Goal: Information Seeking & Learning: Learn about a topic

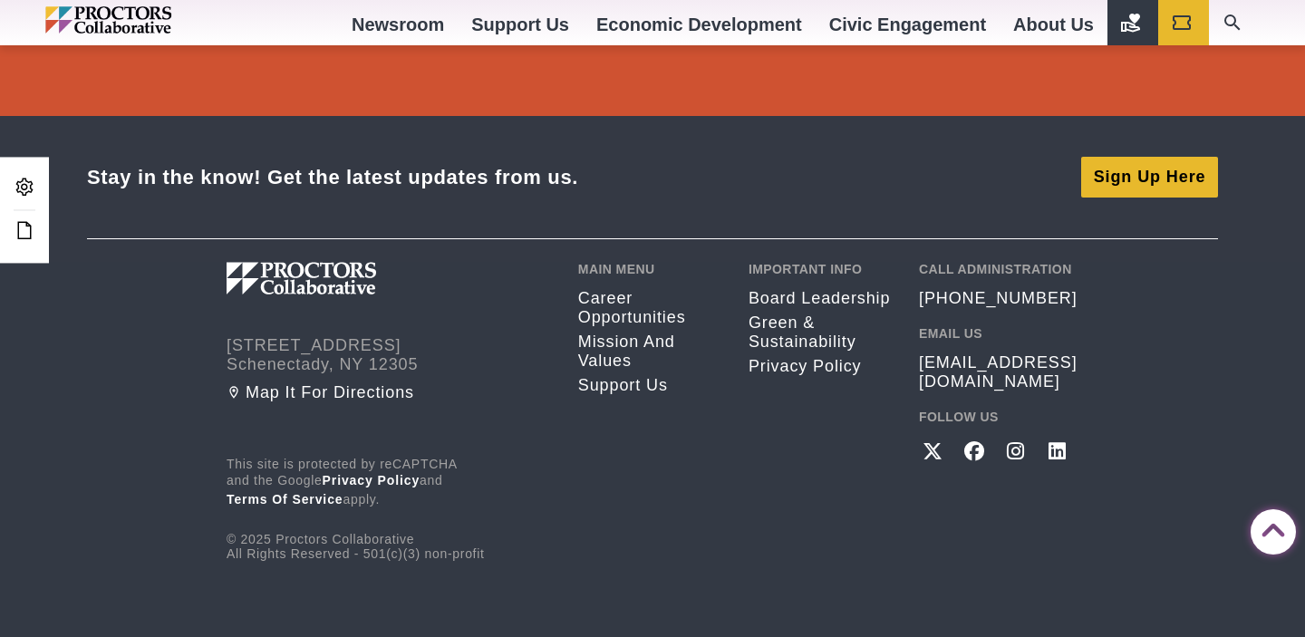
scroll to position [3505, 0]
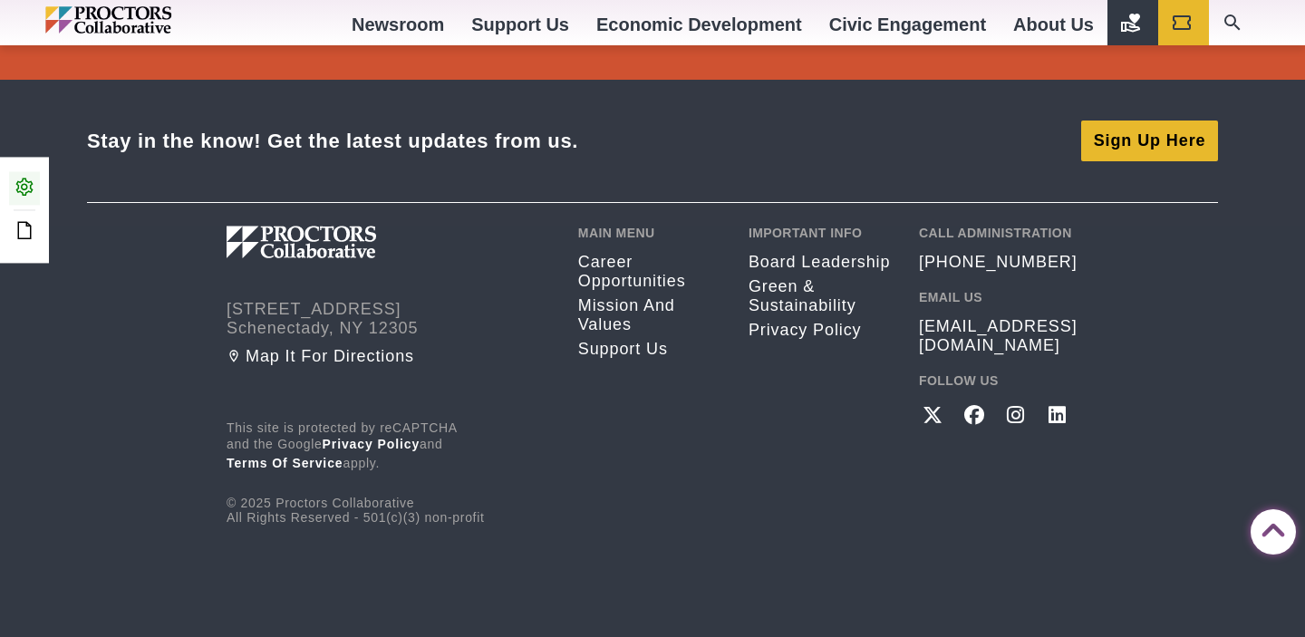
click at [26, 178] on icon at bounding box center [25, 187] width 22 height 22
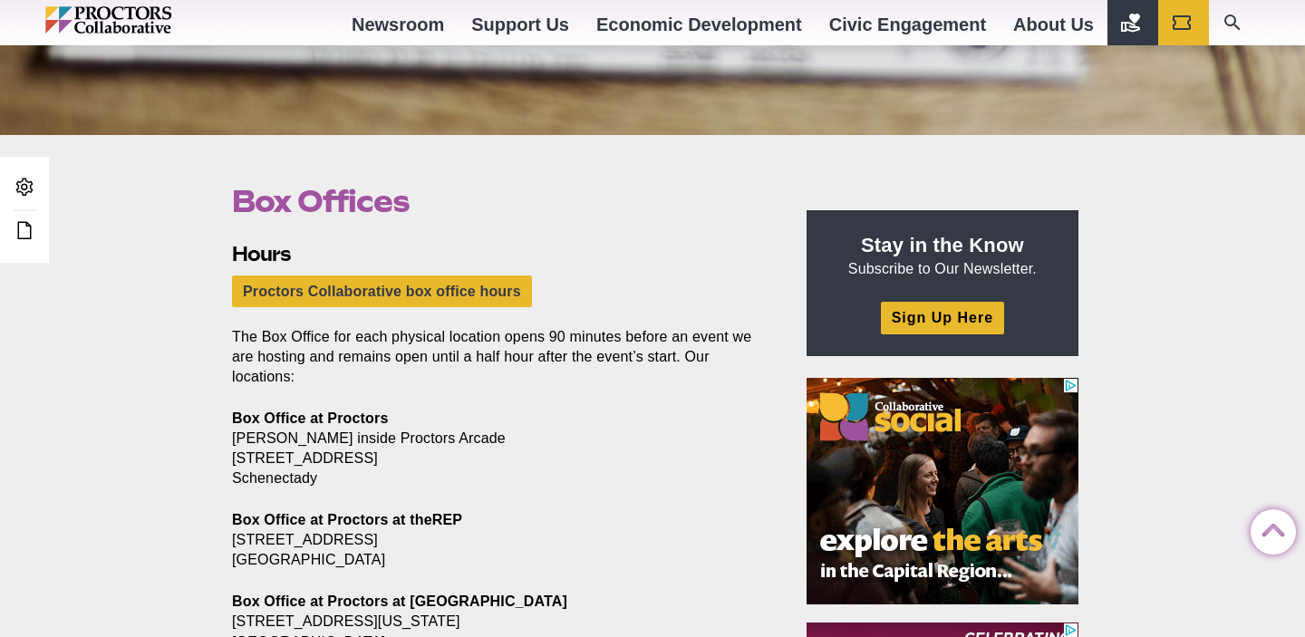
scroll to position [420, 0]
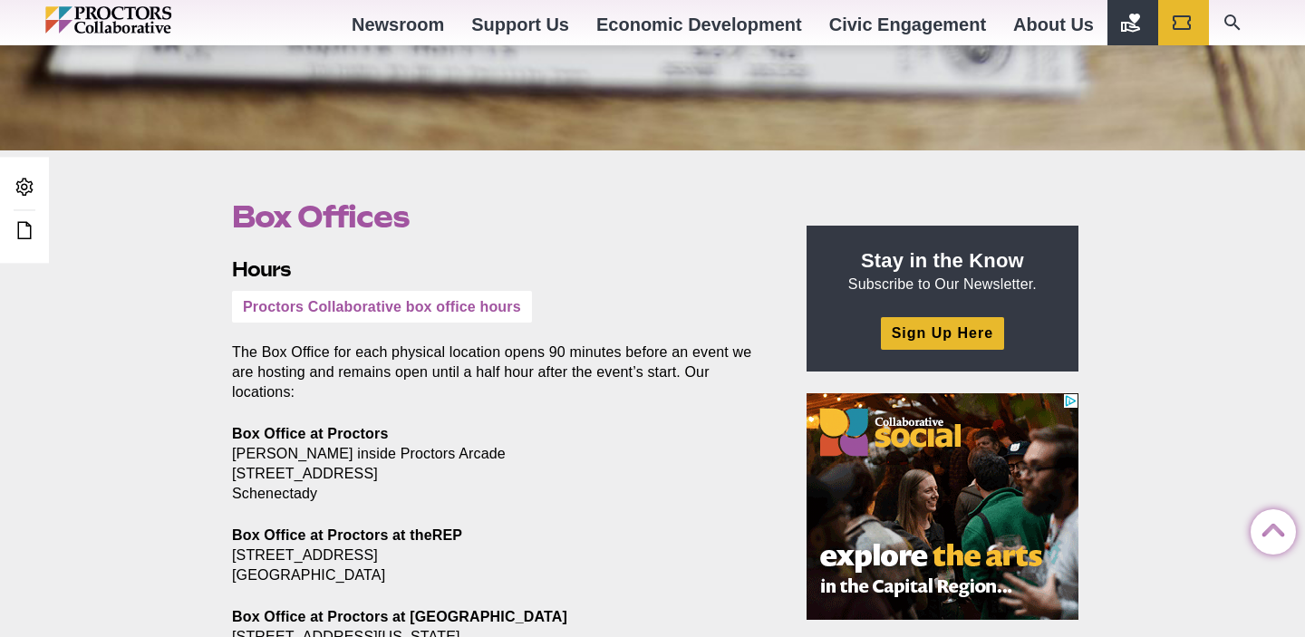
click at [454, 319] on link "Proctors Collaborative box office hours" at bounding box center [382, 307] width 300 height 32
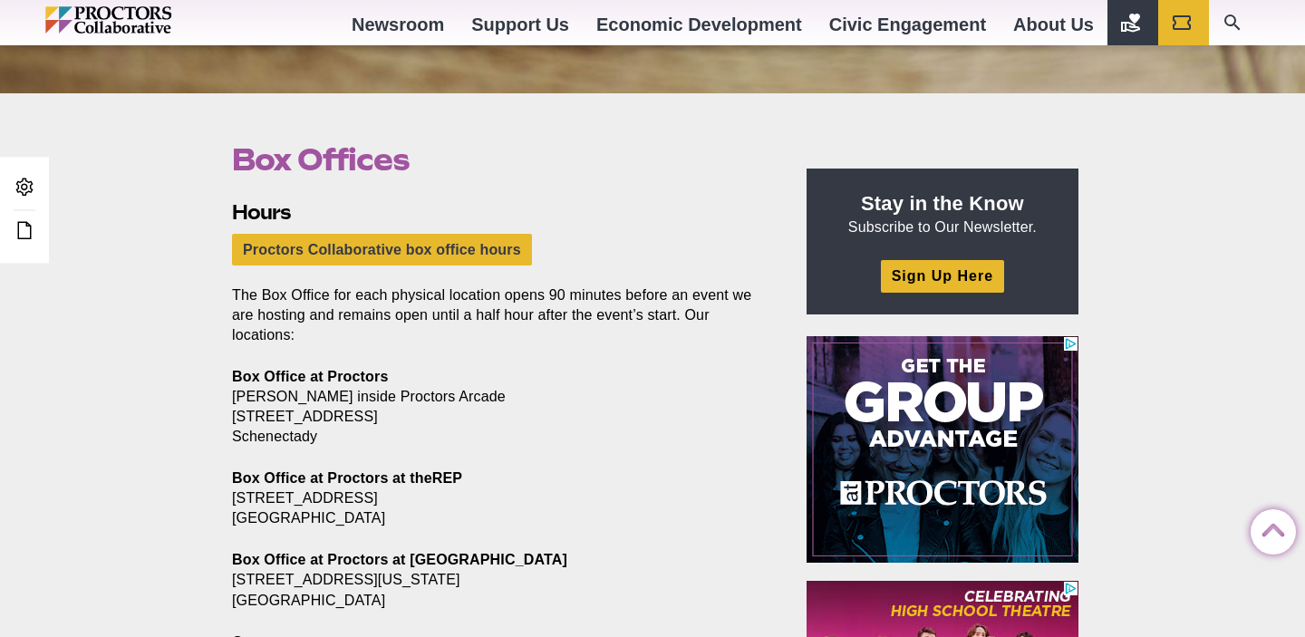
scroll to position [434, 0]
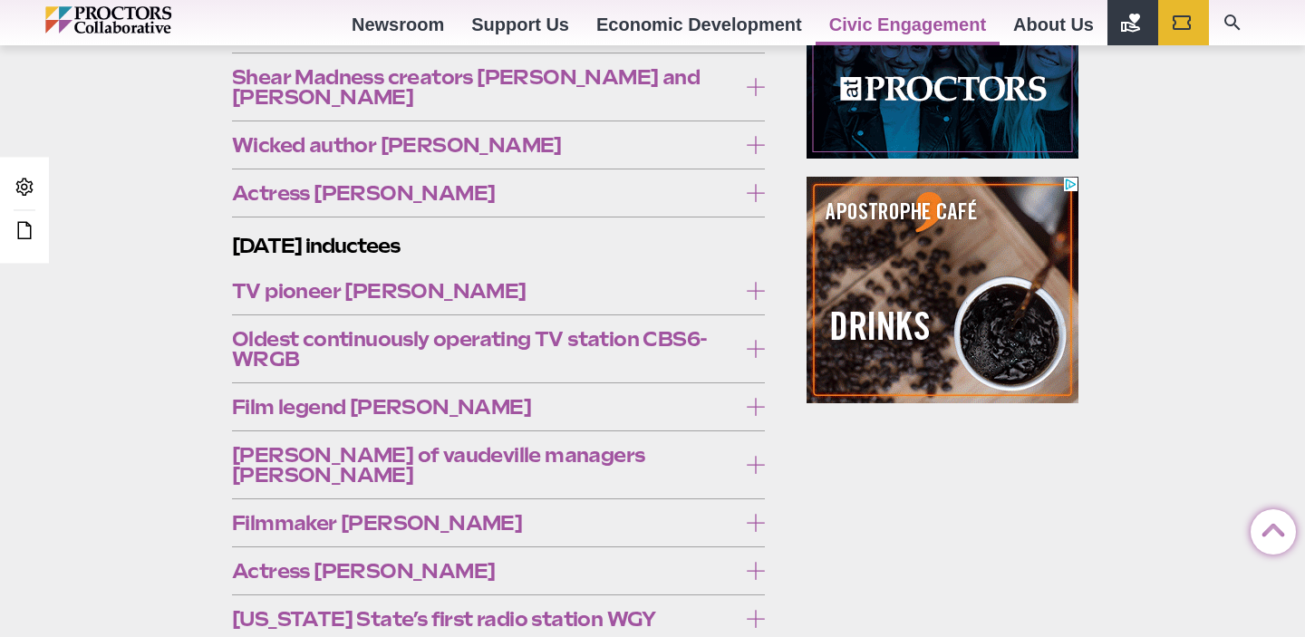
scroll to position [1389, 0]
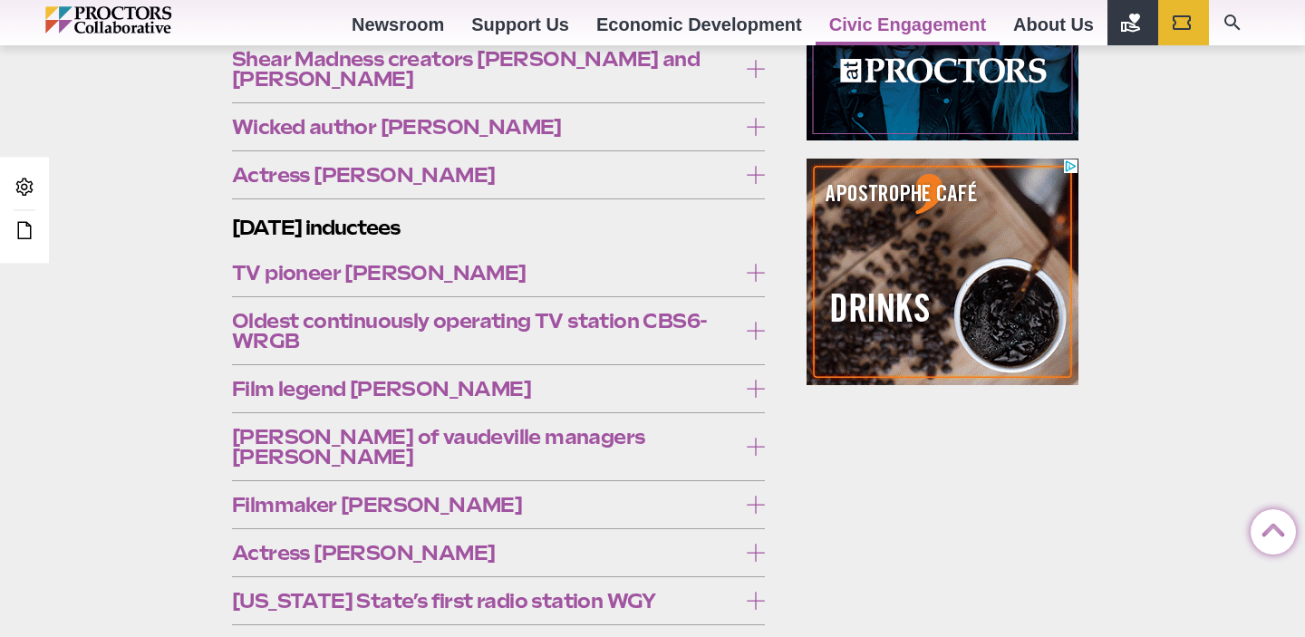
click at [613, 165] on span "Actress Maureen O’Sullivan" at bounding box center [484, 175] width 505 height 20
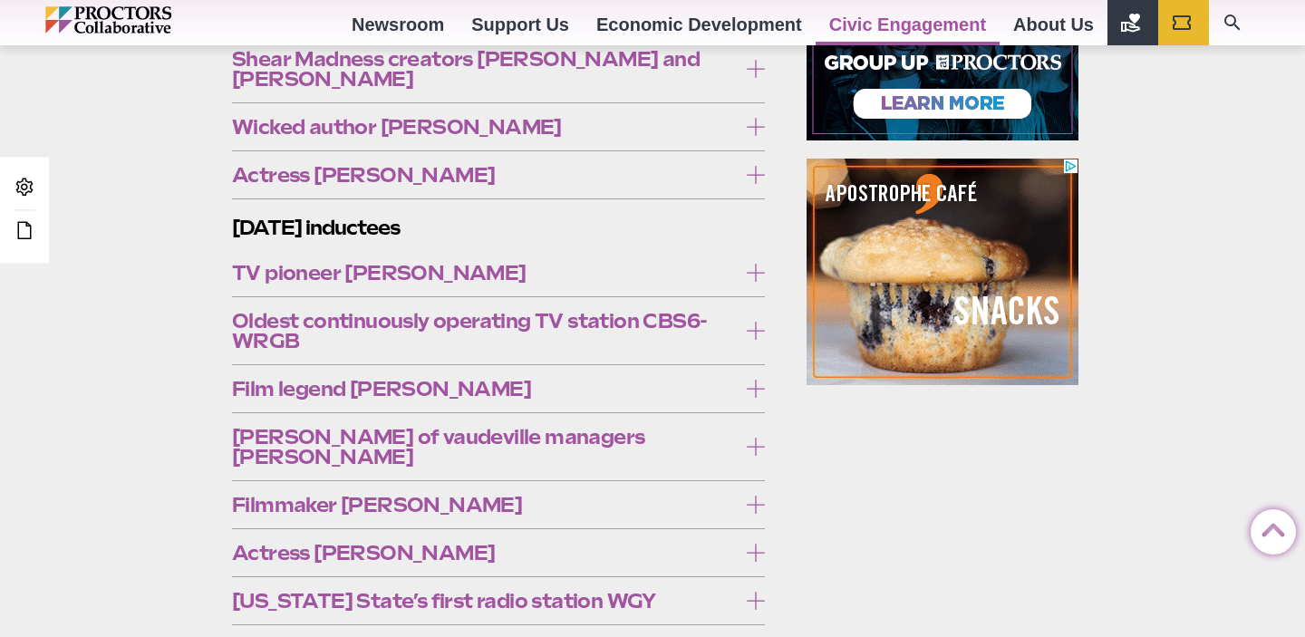
click at [613, 165] on span "Actress Maureen O’Sullivan" at bounding box center [484, 175] width 505 height 20
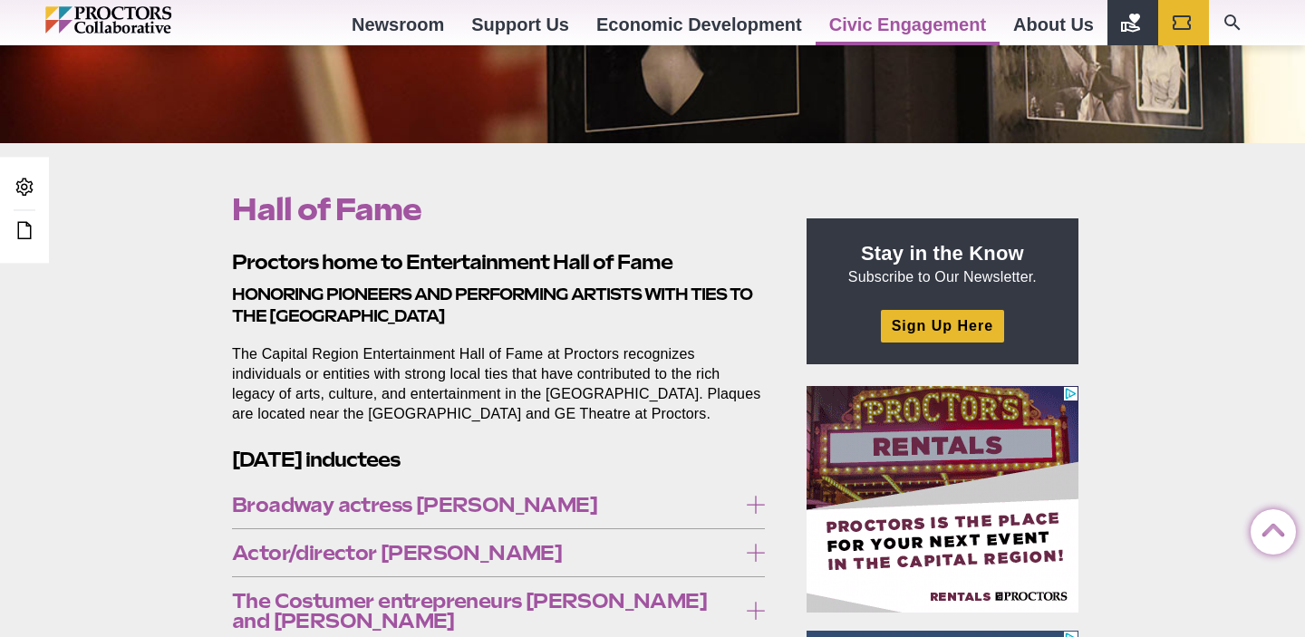
scroll to position [425, 0]
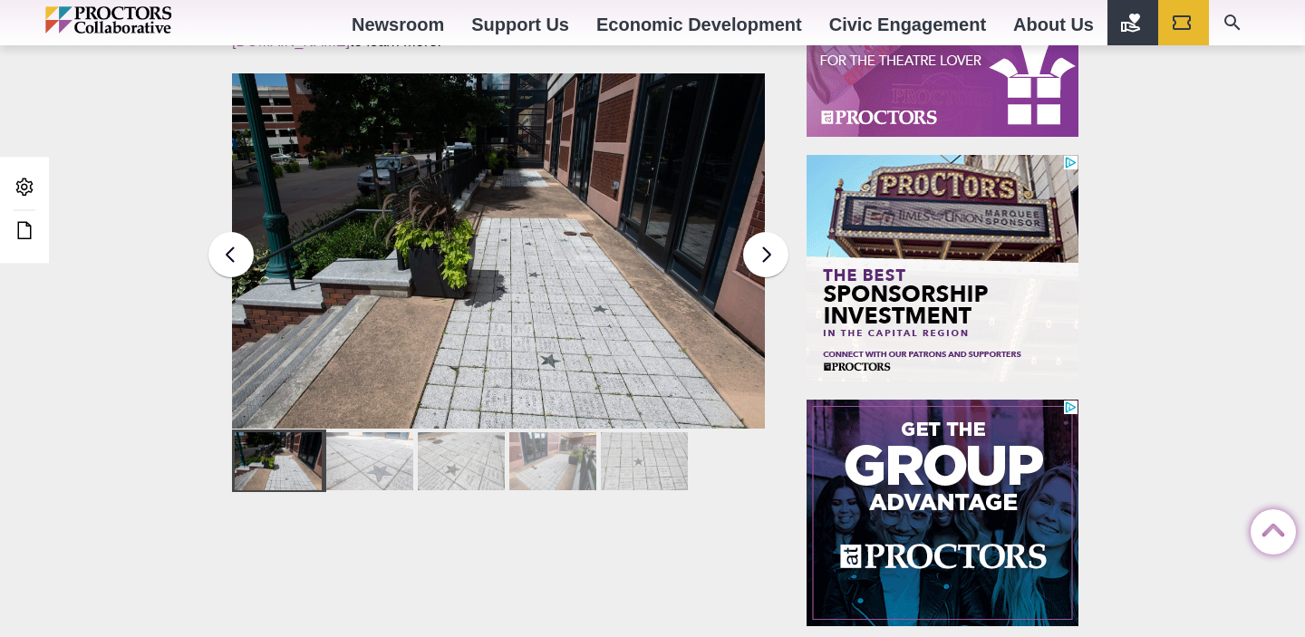
scroll to position [905, 0]
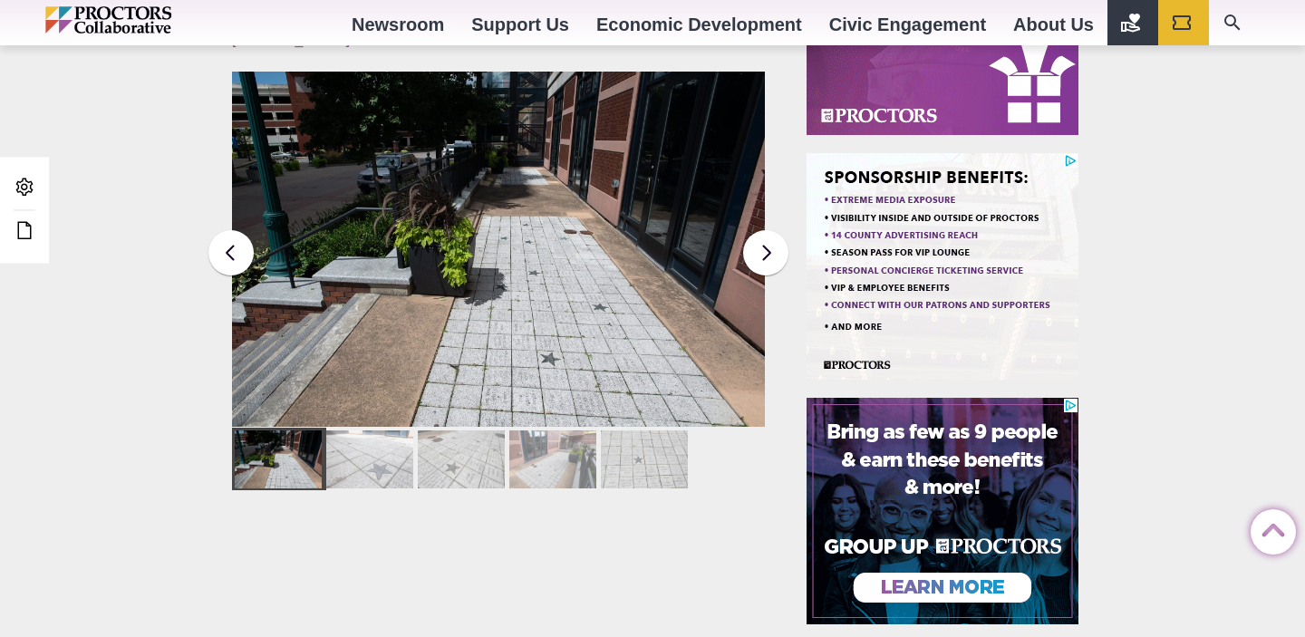
click at [385, 452] on div at bounding box center [369, 459] width 87 height 58
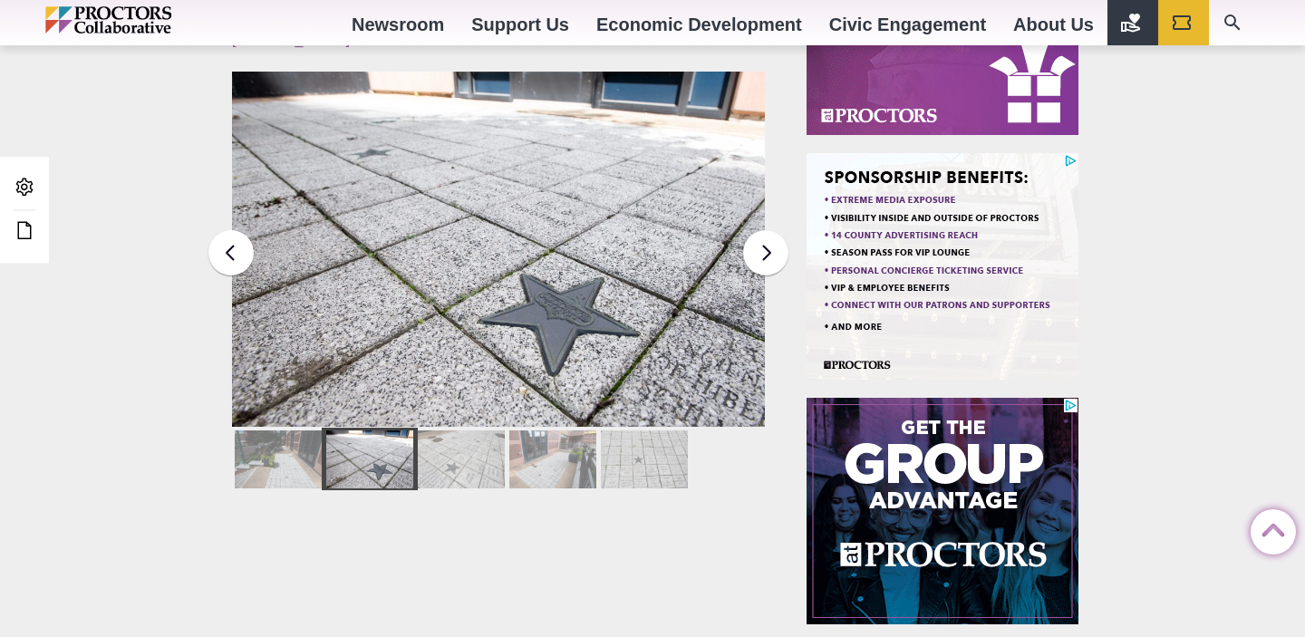
click at [456, 442] on div at bounding box center [461, 459] width 87 height 58
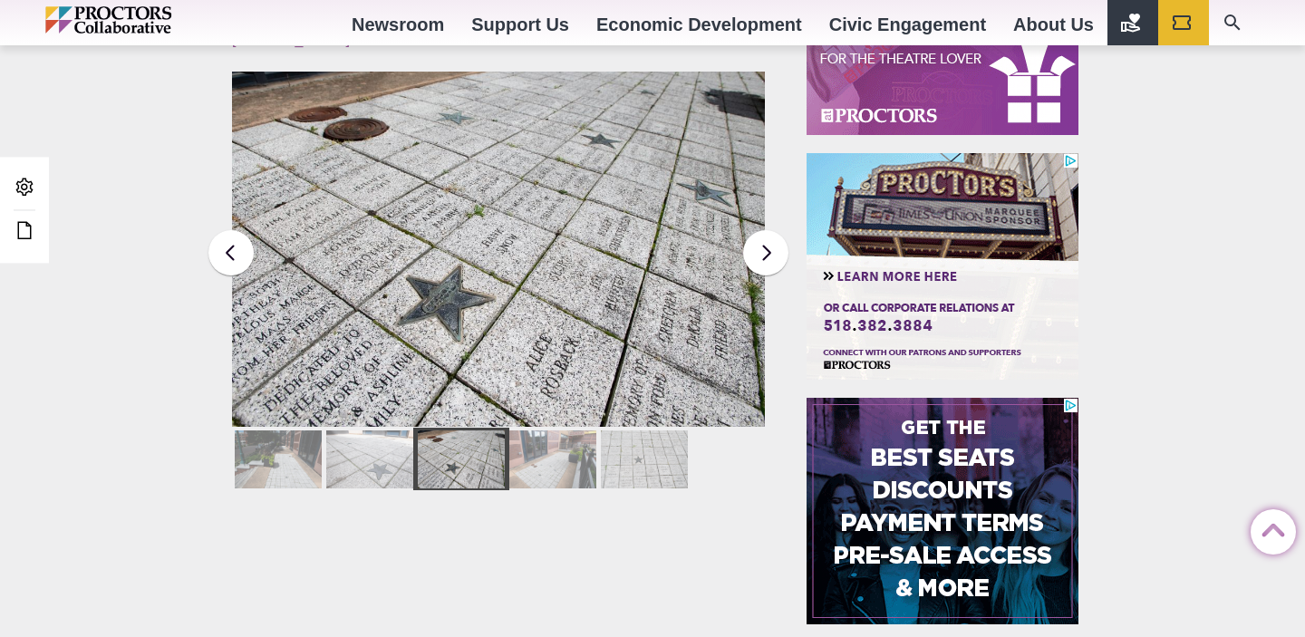
click at [545, 443] on div at bounding box center [552, 459] width 87 height 58
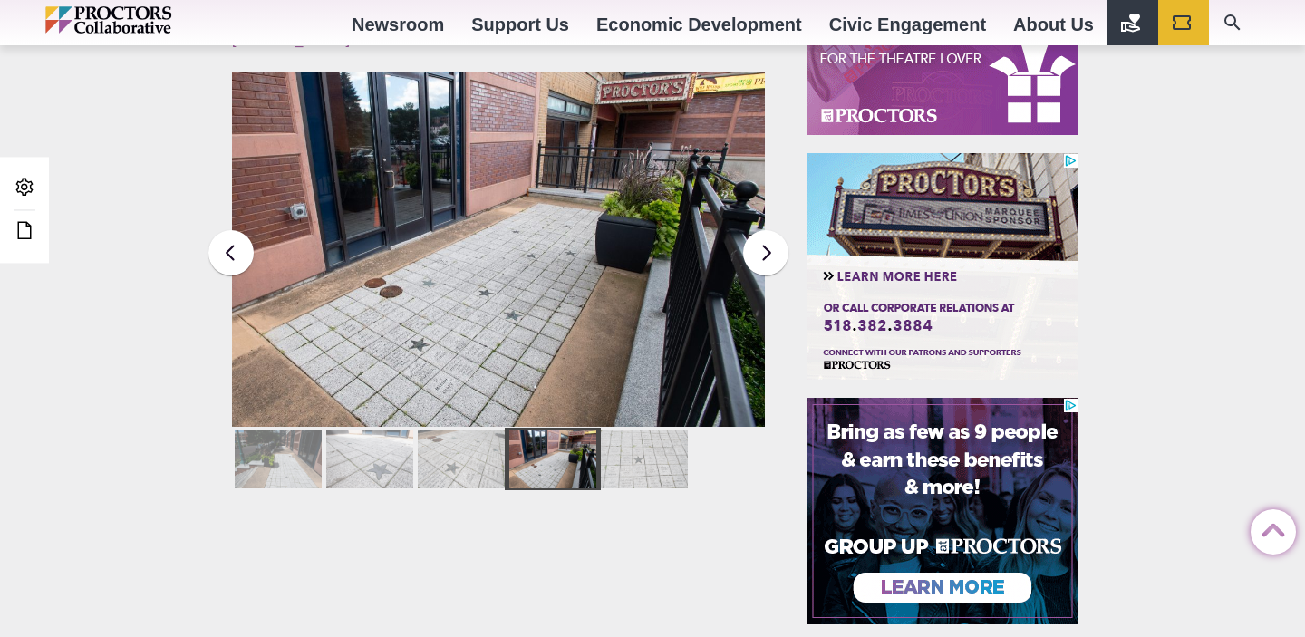
click at [636, 445] on div at bounding box center [644, 459] width 87 height 58
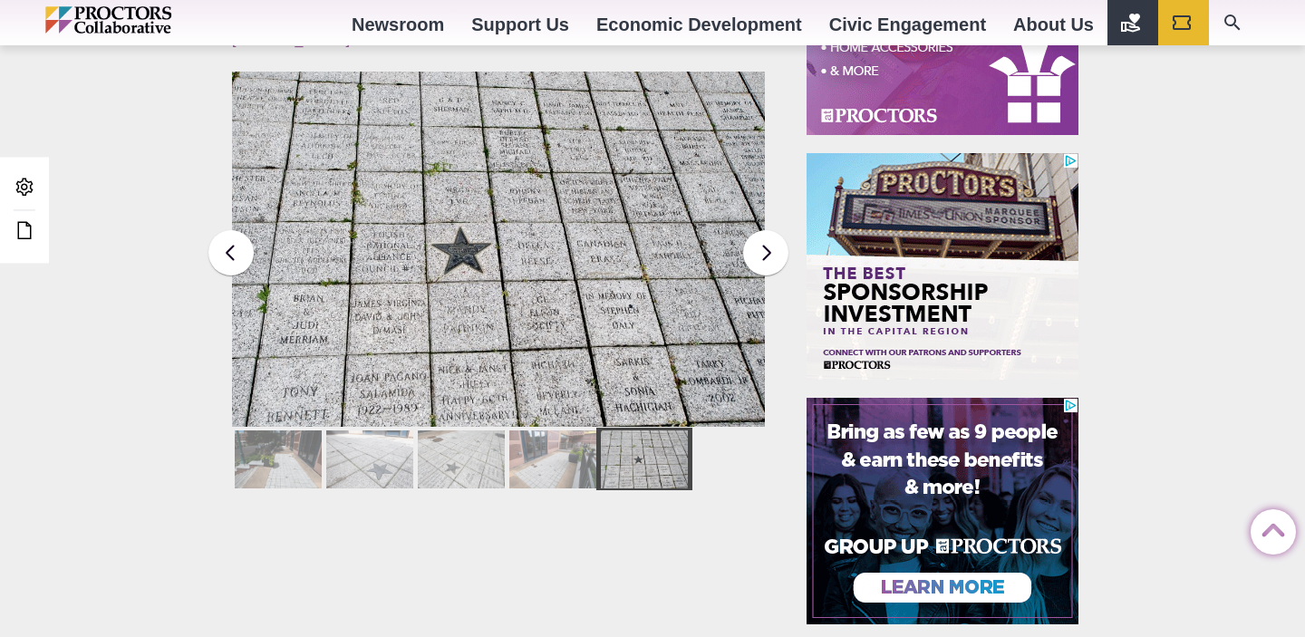
click at [269, 442] on div at bounding box center [278, 459] width 87 height 58
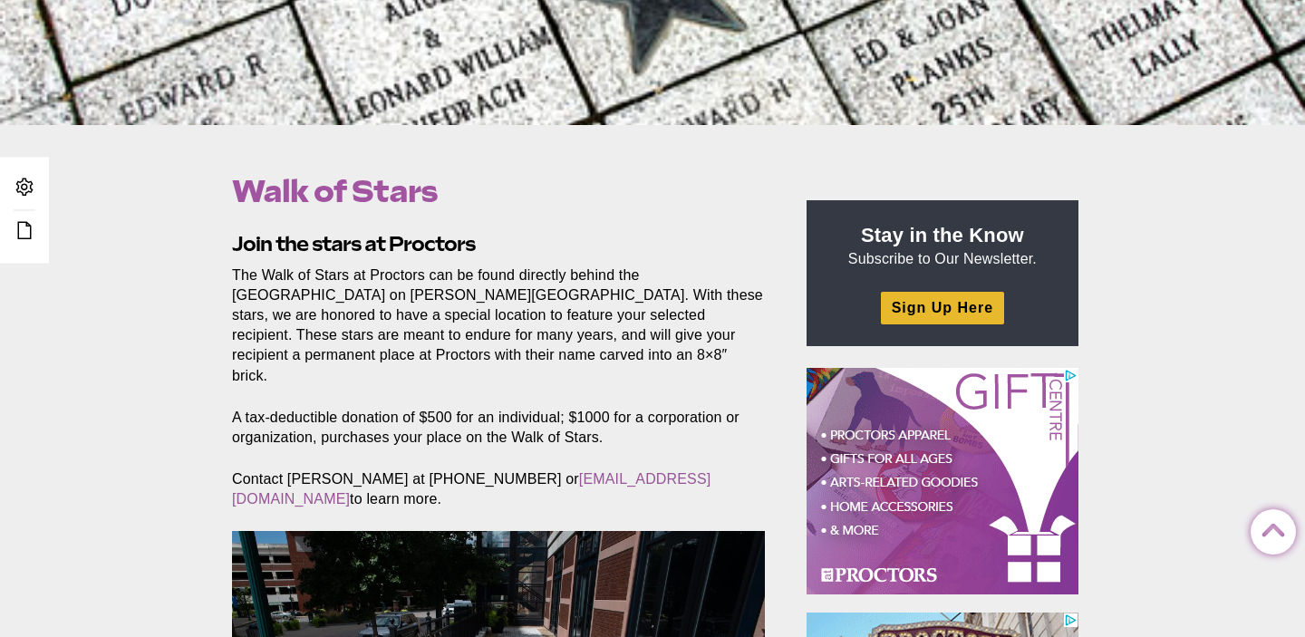
scroll to position [448, 0]
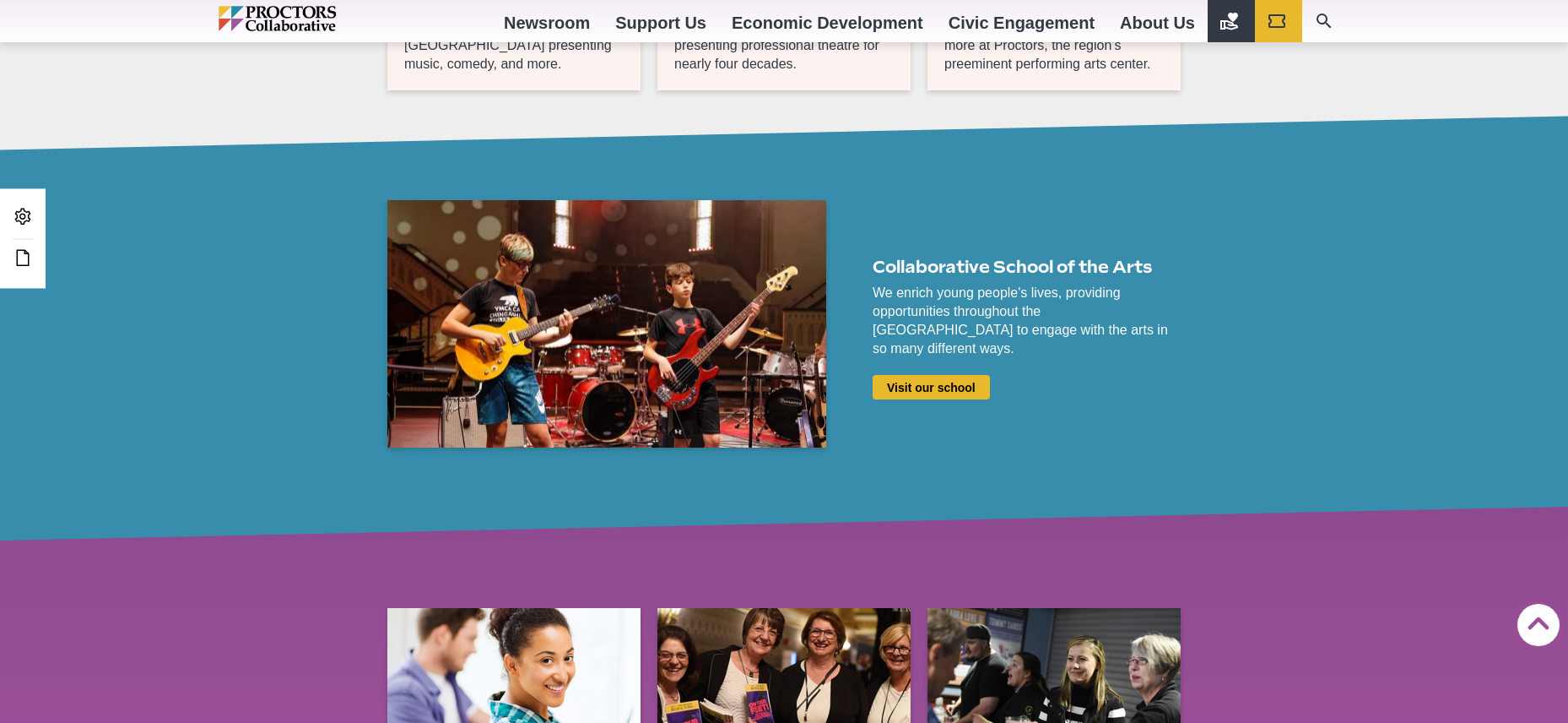
scroll to position [1985, 0]
